Goal: Complete application form: Complete application form

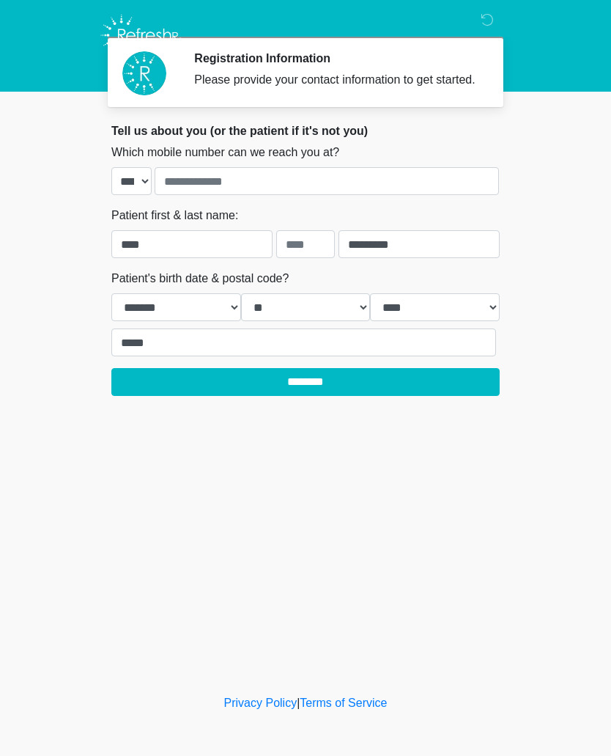
select select "**"
select select "****"
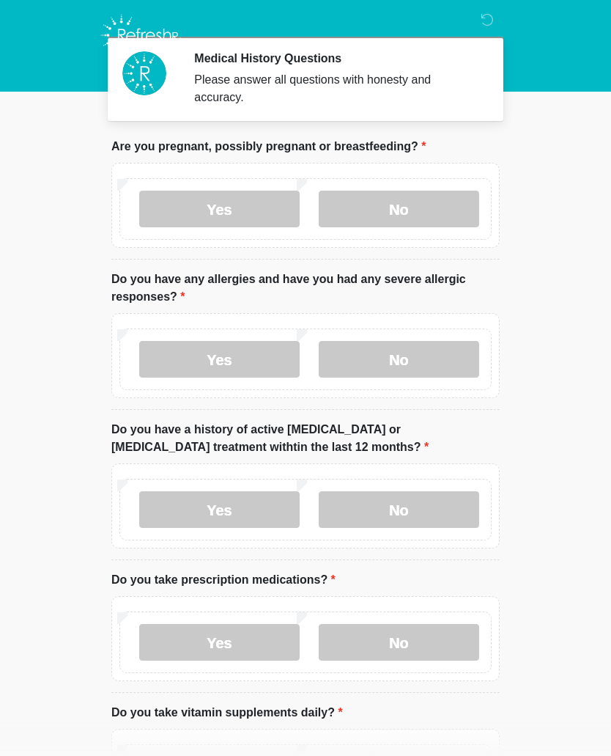
click at [344, 211] on label "No" at bounding box center [399, 209] width 160 height 37
click at [361, 360] on label "No" at bounding box center [399, 359] width 160 height 37
click at [407, 515] on label "No" at bounding box center [399, 509] width 160 height 37
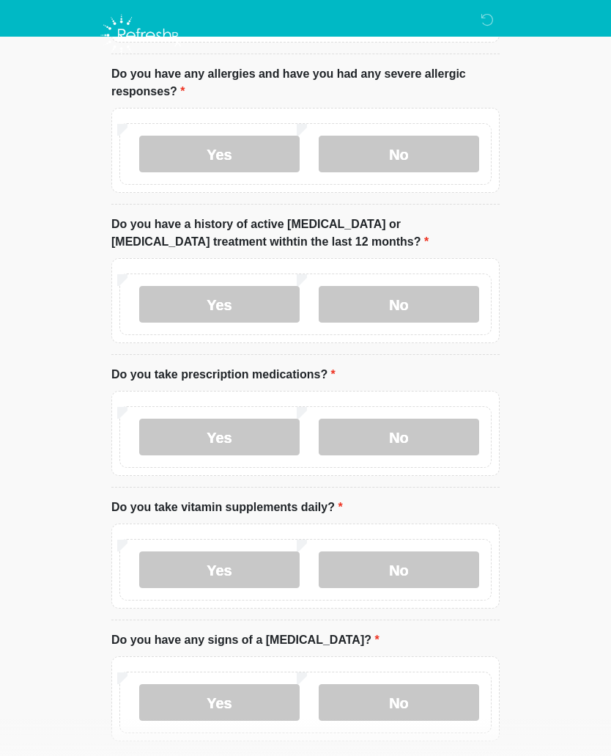
scroll to position [205, 0]
click at [366, 438] on label "No" at bounding box center [399, 436] width 160 height 37
click at [373, 571] on label "No" at bounding box center [399, 568] width 160 height 37
click at [203, 579] on label "Yes" at bounding box center [219, 568] width 160 height 37
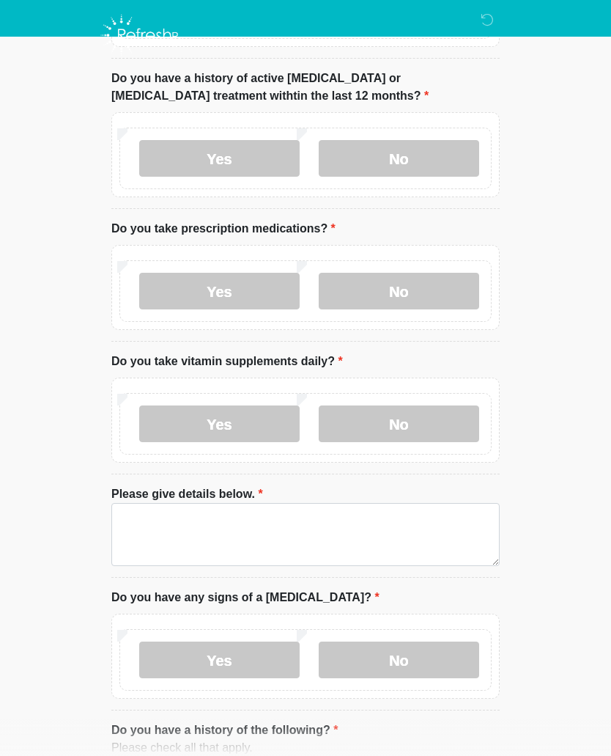
scroll to position [352, 0]
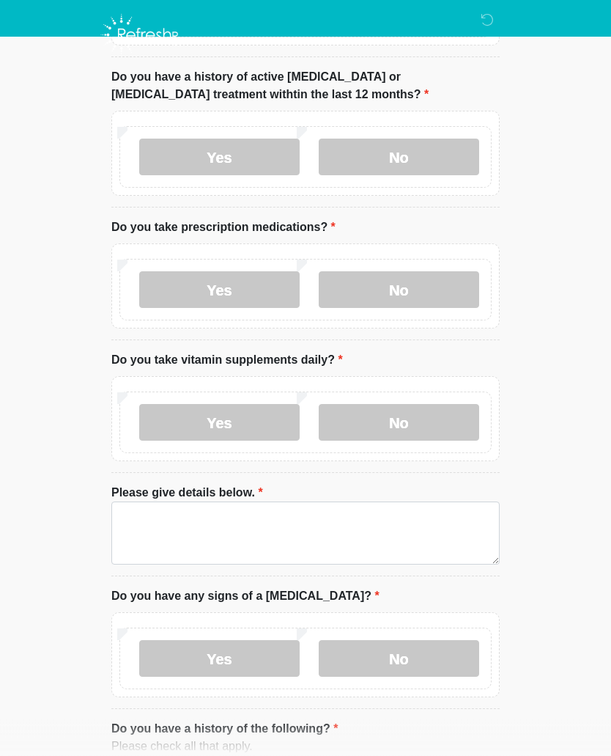
click at [196, 294] on label "Yes" at bounding box center [219, 290] width 160 height 37
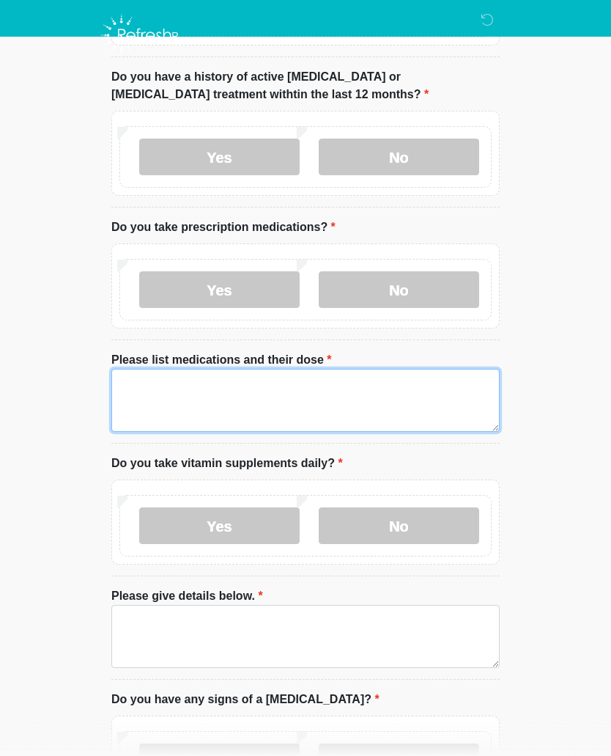
click at [152, 385] on textarea "Please list medications and their dose" at bounding box center [305, 400] width 388 height 63
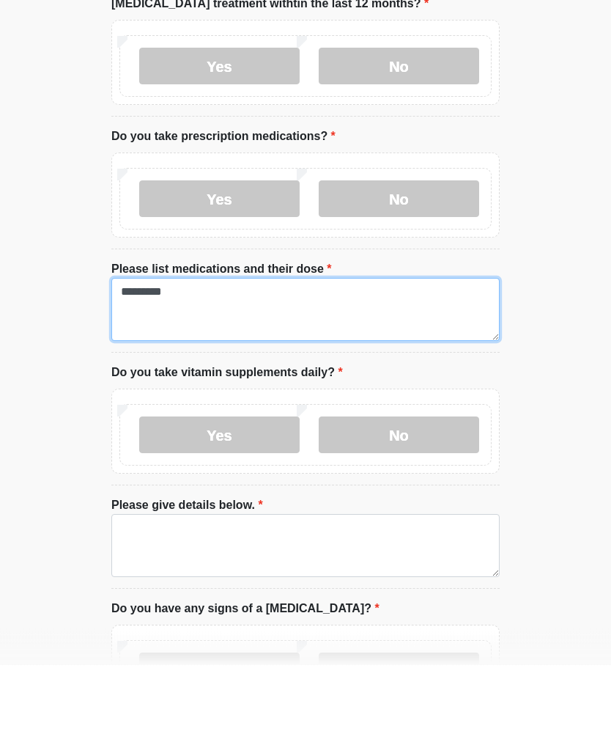
type textarea "*********"
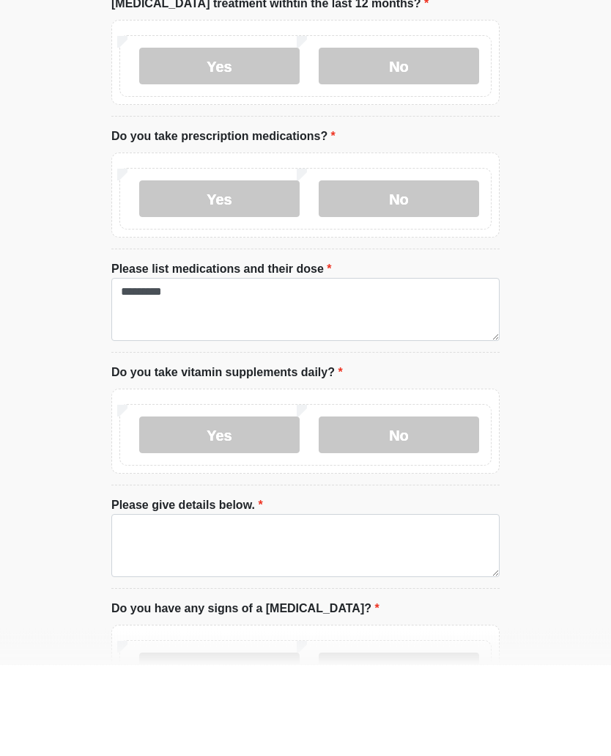
click at [360, 508] on label "No" at bounding box center [399, 526] width 160 height 37
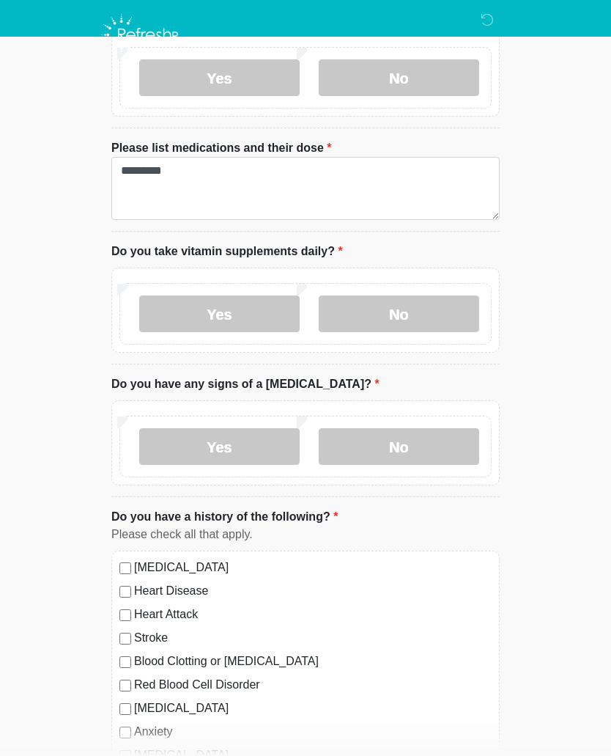
scroll to position [575, 0]
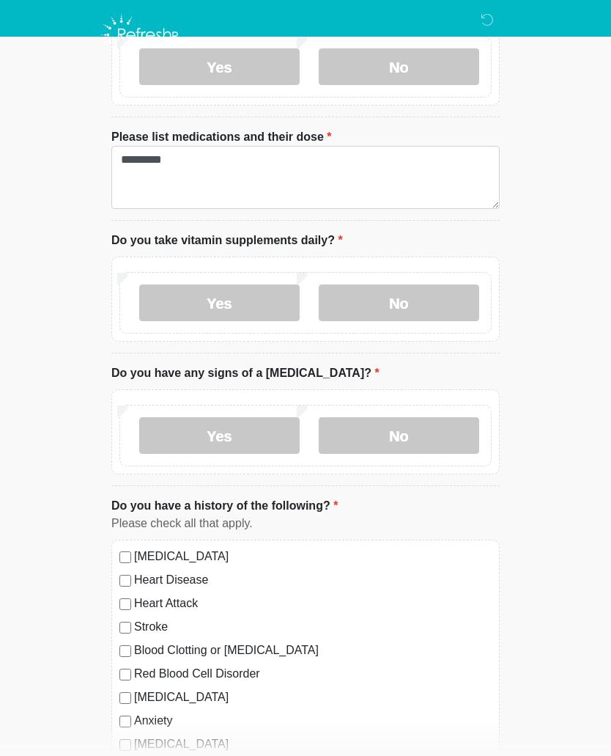
click at [379, 438] on label "No" at bounding box center [399, 436] width 160 height 37
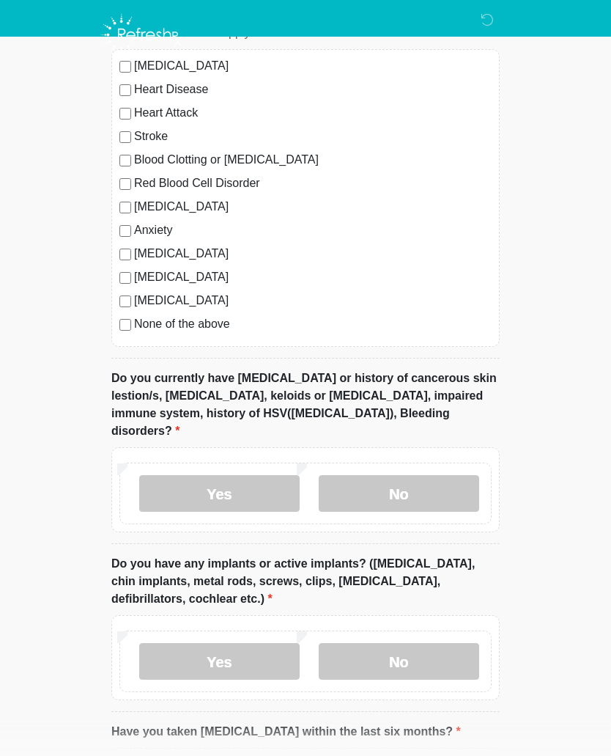
scroll to position [1072, 0]
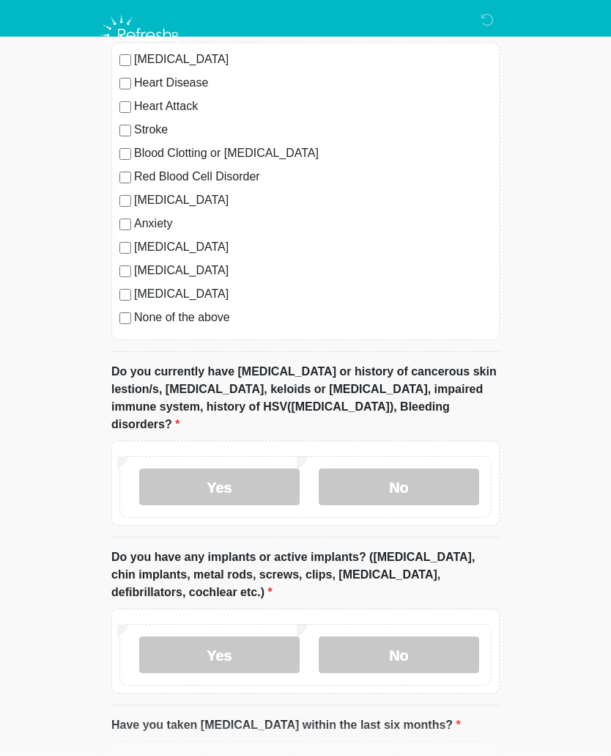
click at [366, 468] on label "No" at bounding box center [399, 486] width 160 height 37
click at [413, 641] on label "No" at bounding box center [399, 654] width 160 height 37
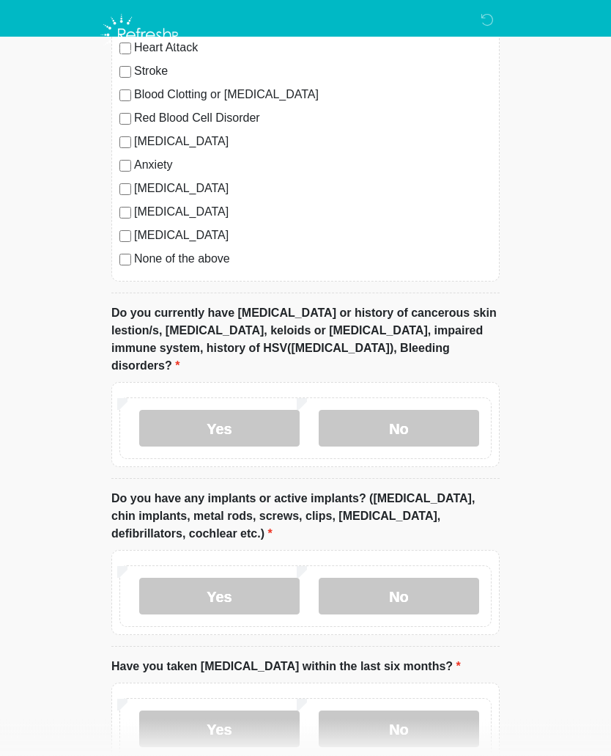
scroll to position [1225, 0]
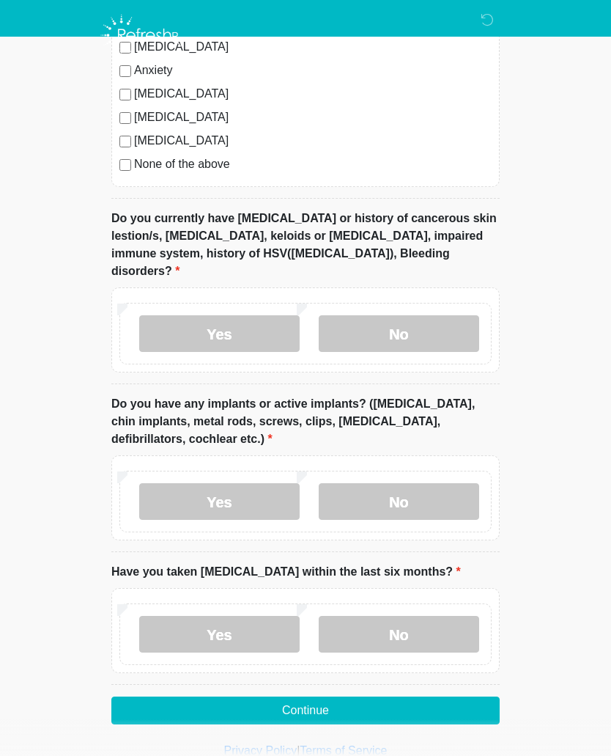
click at [376, 621] on label "No" at bounding box center [399, 634] width 160 height 37
click at [357, 700] on button "Continue" at bounding box center [305, 710] width 388 height 28
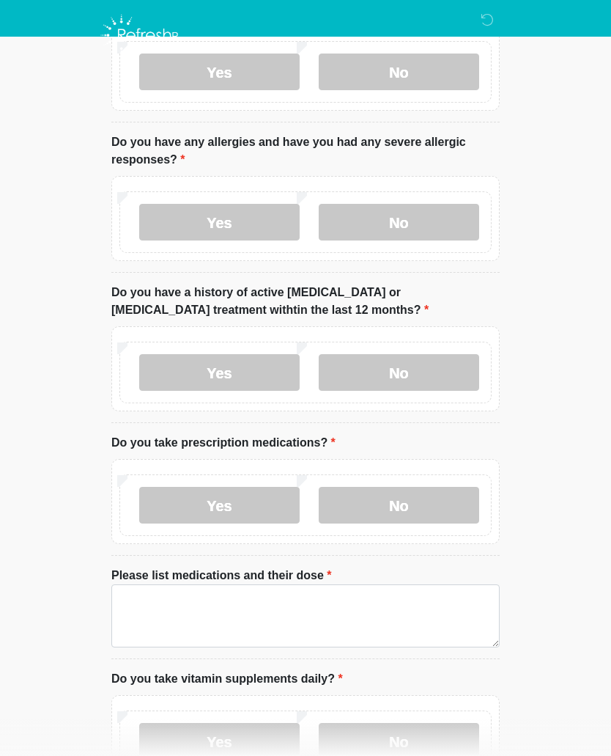
click at [297, 619] on html "Medical History Questions Please answer all questions with honesty and accuracy…" at bounding box center [305, 241] width 611 height 756
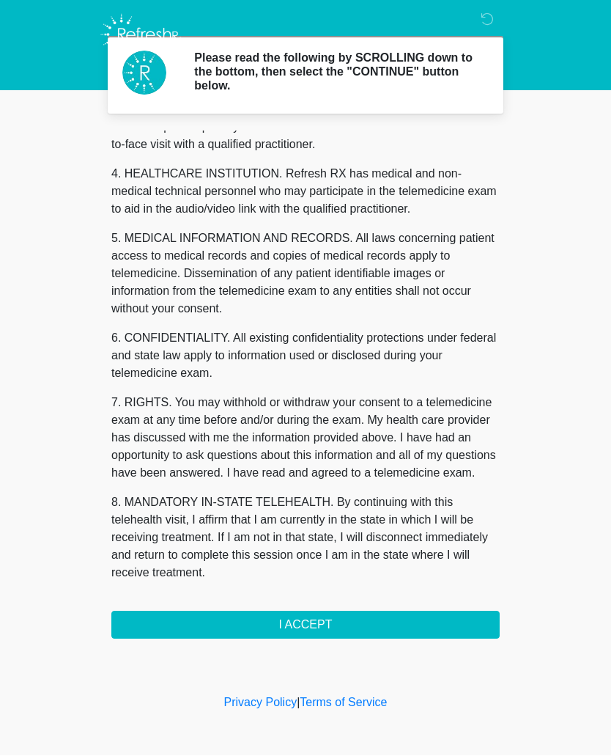
scroll to position [388, 0]
click at [285, 631] on button "I ACCEPT" at bounding box center [305, 625] width 388 height 28
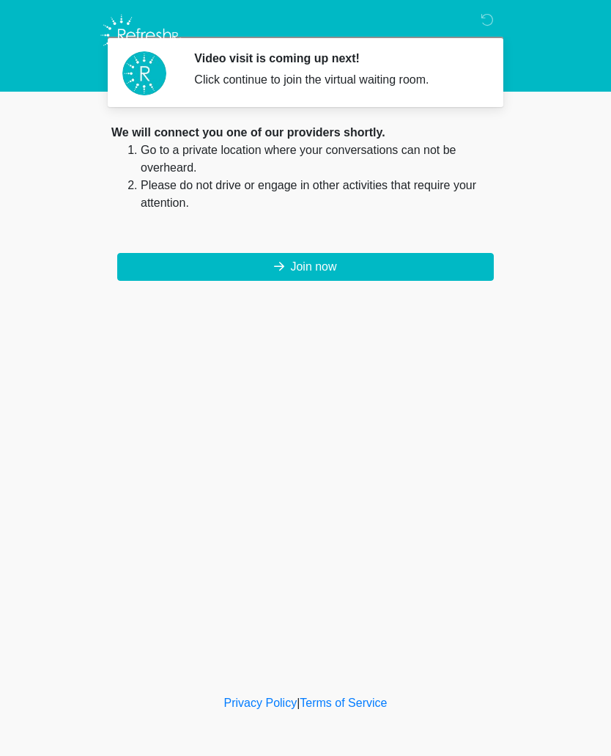
click at [259, 274] on button "Join now" at bounding box center [305, 267] width 377 height 28
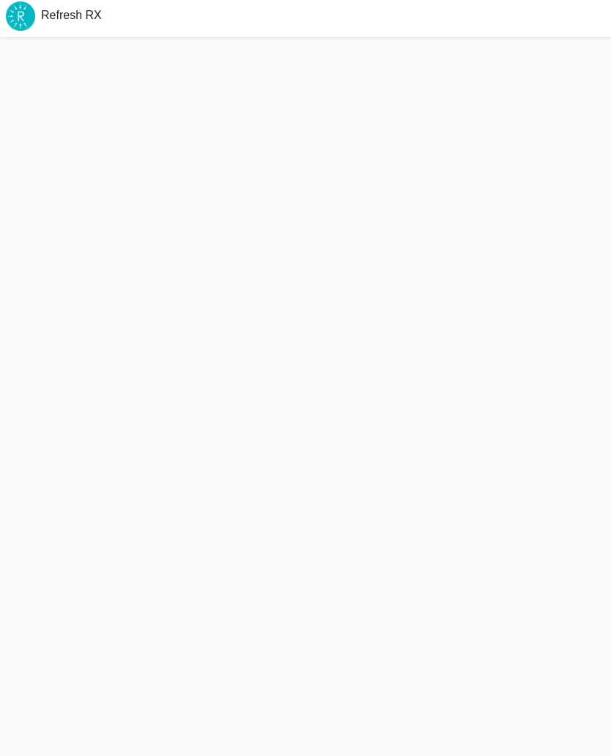
scroll to position [4, 0]
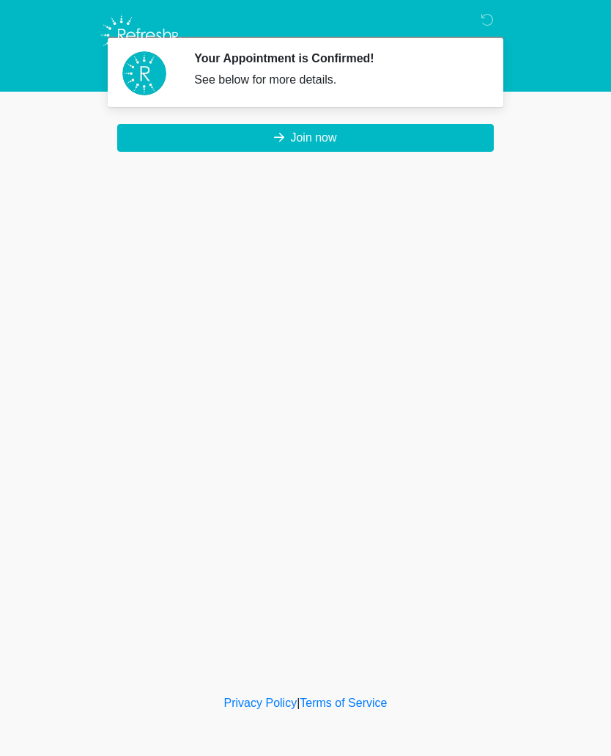
click at [218, 139] on button "Join now" at bounding box center [305, 138] width 377 height 28
